Goal: Task Accomplishment & Management: Use online tool/utility

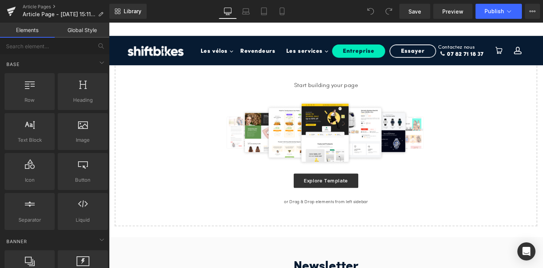
scroll to position [32, 0]
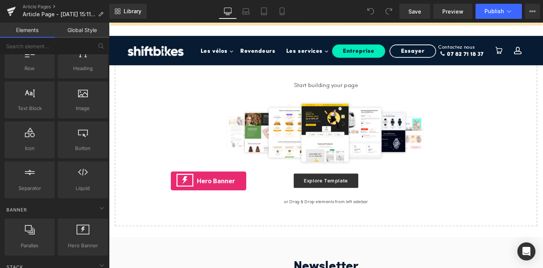
drag, startPoint x: 181, startPoint y: 268, endPoint x: 174, endPoint y: 189, distance: 79.6
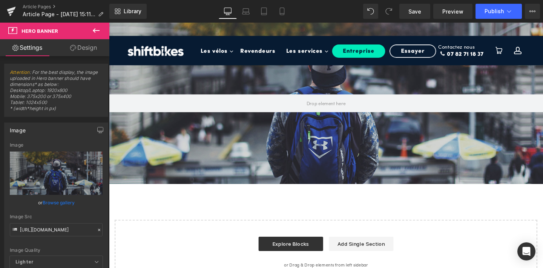
click at [94, 35] on button at bounding box center [96, 31] width 26 height 17
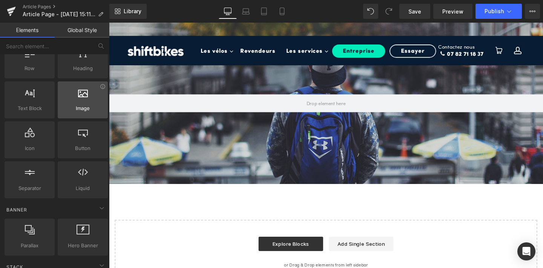
scroll to position [0, 0]
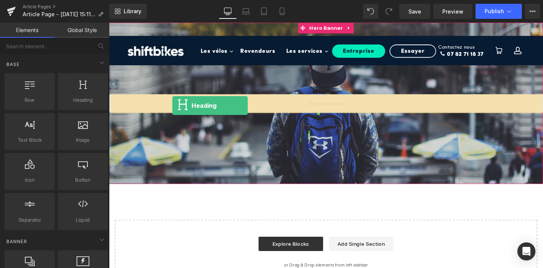
drag, startPoint x: 192, startPoint y: 116, endPoint x: 177, endPoint y: 110, distance: 17.0
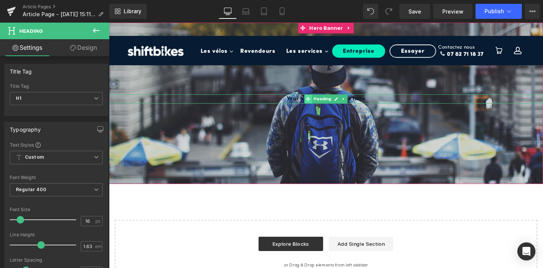
click at [320, 104] on icon at bounding box center [319, 103] width 4 height 5
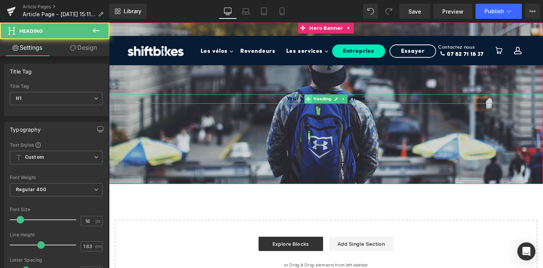
click at [320, 104] on icon at bounding box center [319, 103] width 4 height 5
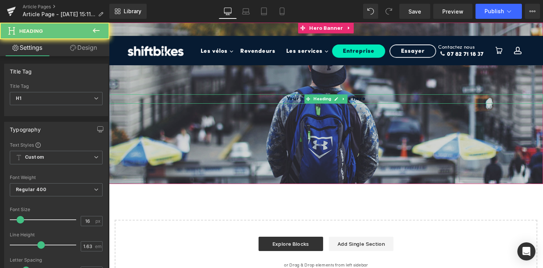
click at [311, 104] on h1 "Your heading text goes here" at bounding box center [337, 103] width 457 height 10
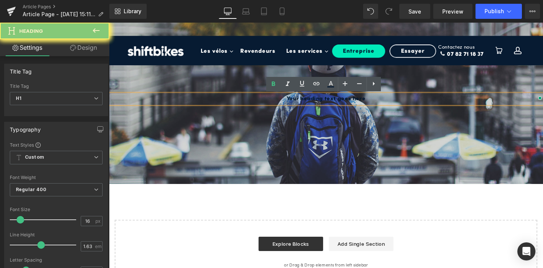
click at [311, 104] on h1 "Your heading text goes here" at bounding box center [337, 103] width 457 height 10
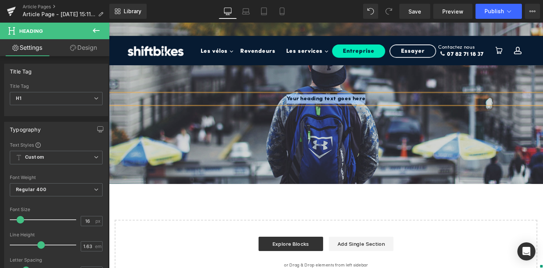
paste div
click at [336, 105] on h1 "contact@jeanfourche.fr" at bounding box center [337, 103] width 457 height 10
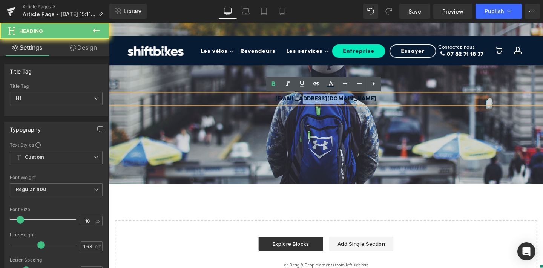
click at [336, 105] on h1 "contact@jeanfourche.fr" at bounding box center [337, 103] width 457 height 10
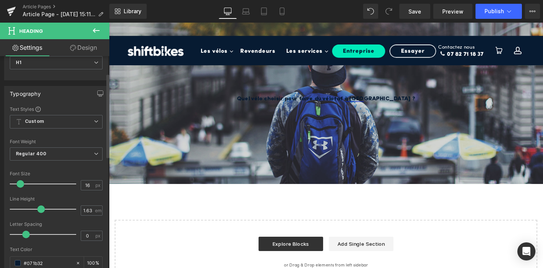
scroll to position [44, 0]
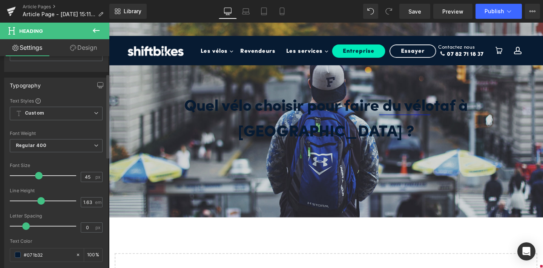
type input "44"
drag, startPoint x: 21, startPoint y: 176, endPoint x: 38, endPoint y: 174, distance: 17.8
click at [38, 174] on span at bounding box center [39, 176] width 8 height 8
click at [17, 254] on span at bounding box center [18, 255] width 6 height 6
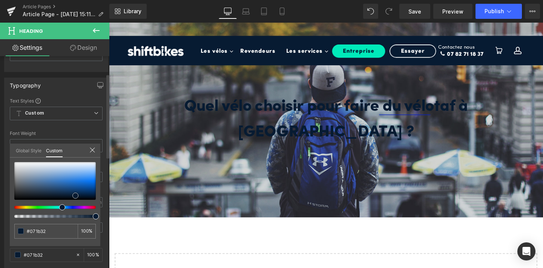
type input "#59789b"
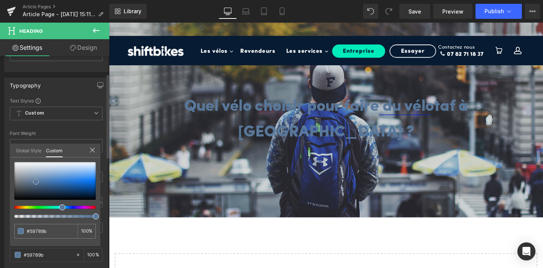
type input "#5a789a"
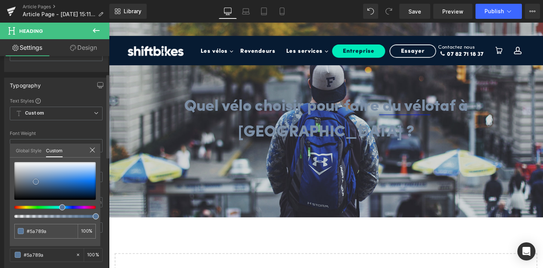
type input "#7c8fa6"
type input "#bac1c9"
type input "#d7dbde"
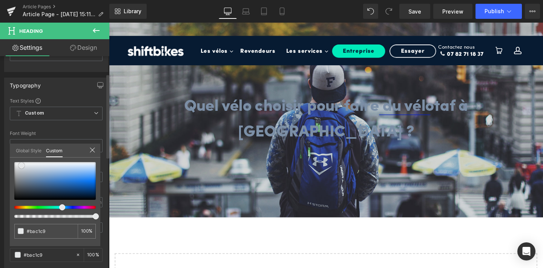
type input "#d7dbde"
type input "#f4f4f5"
type input "#f9f9fa"
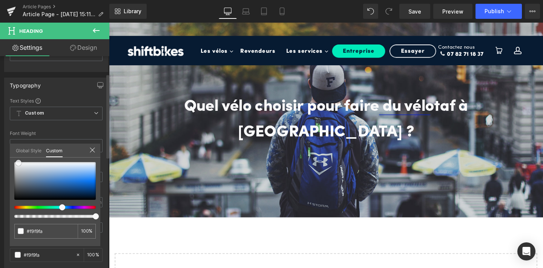
type input "#fcfcfc"
type input "#ffffff"
drag, startPoint x: 36, startPoint y: 182, endPoint x: 14, endPoint y: 161, distance: 30.2
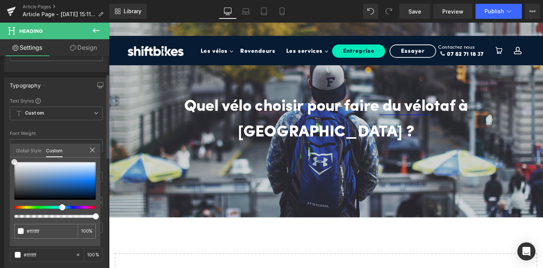
click at [14, 162] on div at bounding box center [54, 181] width 81 height 38
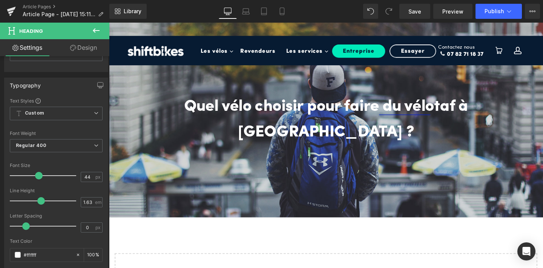
click at [213, 161] on div at bounding box center [337, 125] width 457 height 205
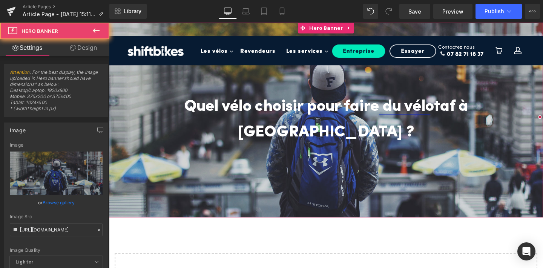
click at [213, 161] on div at bounding box center [337, 125] width 457 height 205
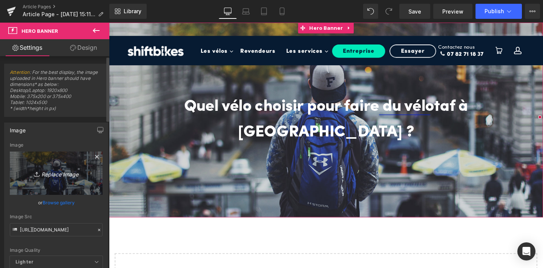
click at [56, 177] on icon "Replace Image" at bounding box center [56, 173] width 60 height 9
type input "C:\fakepath\12.png"
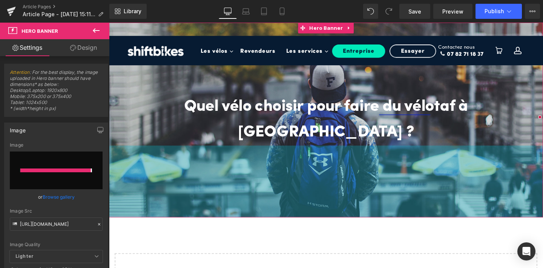
type input "https://ucarecdn.com/a0e765a9-9cf0-4a1f-a5c3-e04b02980dfc/-/format/auto/-/previ…"
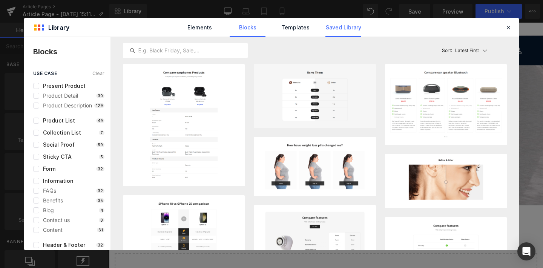
click at [333, 28] on link "Saved Library" at bounding box center [344, 27] width 36 height 19
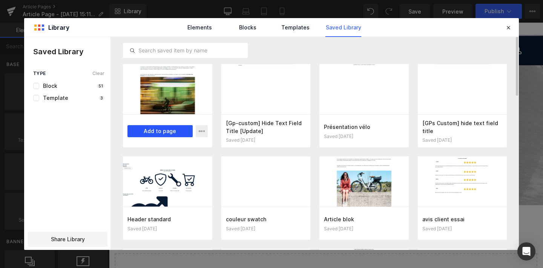
click at [161, 131] on button "Add to page" at bounding box center [160, 131] width 65 height 12
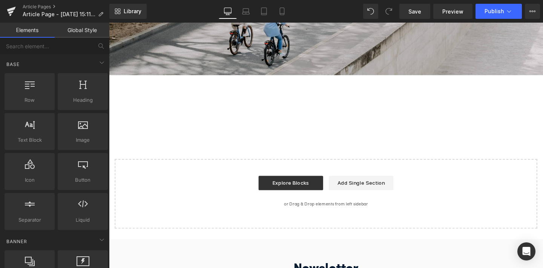
scroll to position [140, 0]
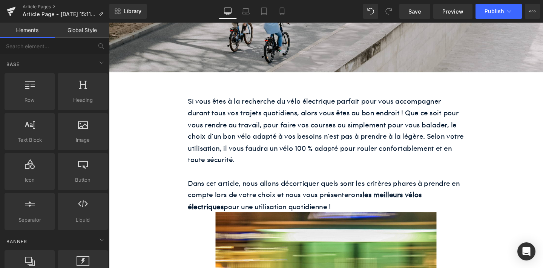
click at [311, 185] on p "Dans cet article, nous allons décortiquer quels sont les critères phares à pren…" at bounding box center [337, 203] width 291 height 37
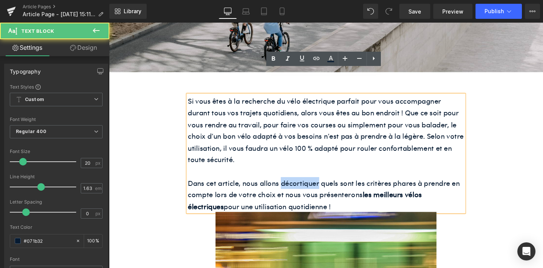
click at [311, 185] on p "Dans cet article, nous allons décortiquer quels sont les critères phares à pren…" at bounding box center [337, 203] width 291 height 37
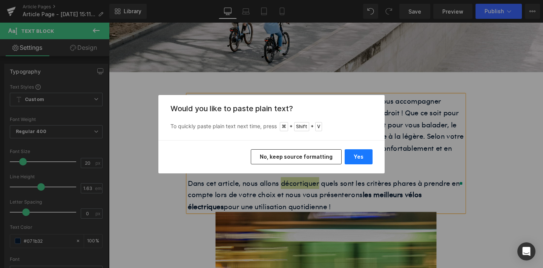
click at [363, 158] on button "Yes" at bounding box center [359, 156] width 28 height 15
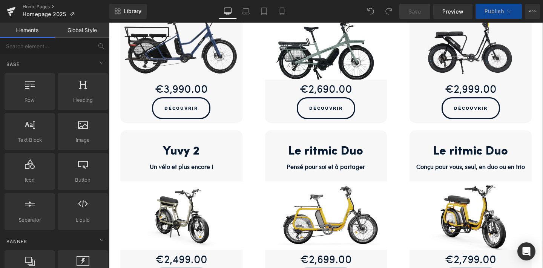
scroll to position [401, 0]
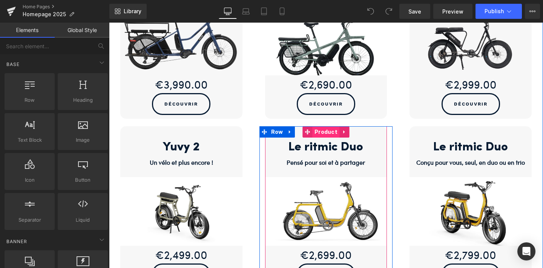
click at [326, 130] on span "Product" at bounding box center [326, 131] width 27 height 11
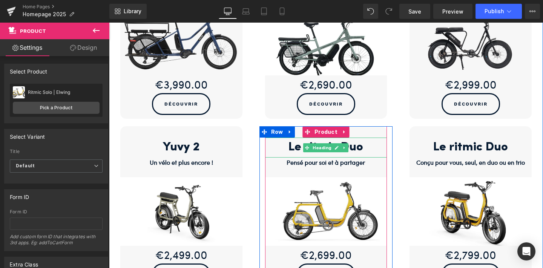
click at [373, 142] on h2 "Le ritmic Duo" at bounding box center [326, 148] width 122 height 20
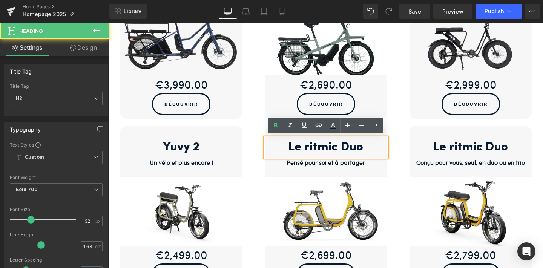
click at [367, 144] on h2 "Le ritmic Duo" at bounding box center [326, 148] width 122 height 20
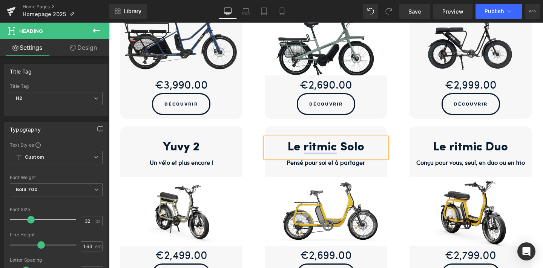
click at [398, 201] on div "Le ritmic Duo Heading Conçu pour vous, seul, en duo ou en trio Text Block Sale …" at bounding box center [470, 209] width 145 height 167
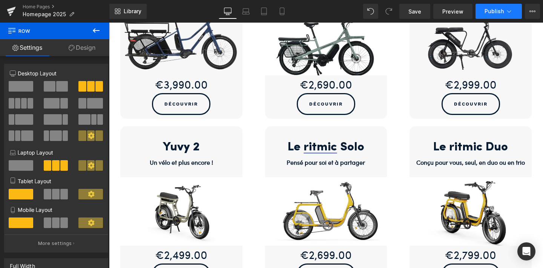
click at [509, 13] on icon at bounding box center [510, 12] width 8 height 8
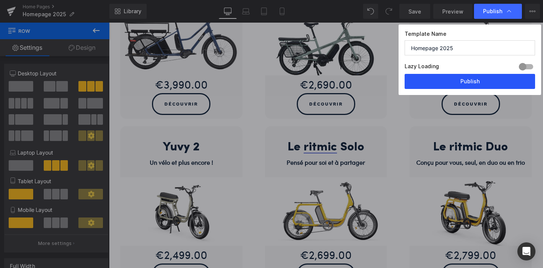
click at [470, 81] on button "Publish" at bounding box center [470, 81] width 131 height 15
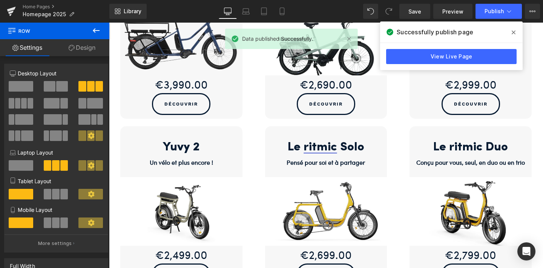
click at [515, 31] on icon at bounding box center [514, 33] width 4 height 4
